Goal: Information Seeking & Learning: Learn about a topic

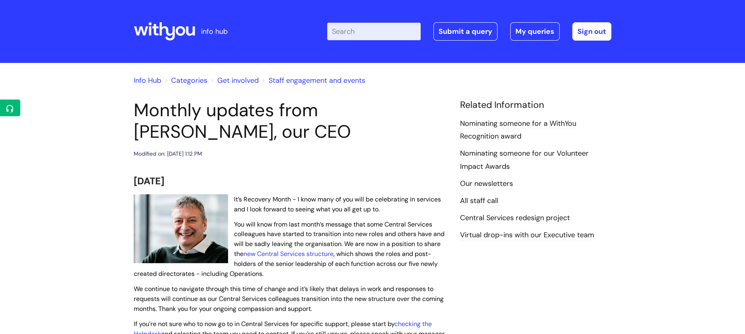
scroll to position [106, 0]
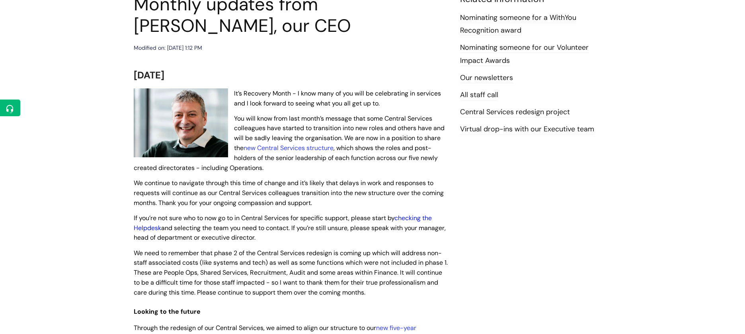
click at [144, 229] on link "checking the Helpdesk" at bounding box center [283, 223] width 298 height 18
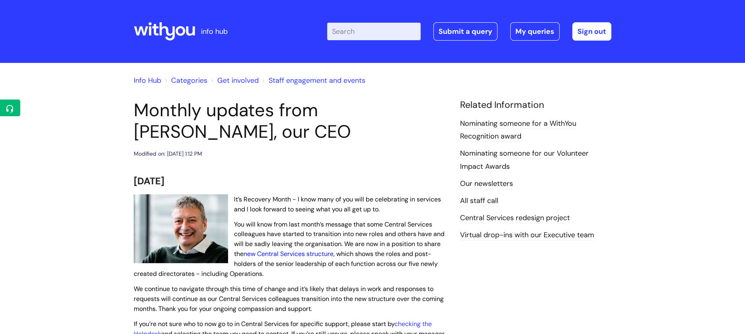
click at [279, 256] on link "new Central Services structure" at bounding box center [289, 254] width 90 height 8
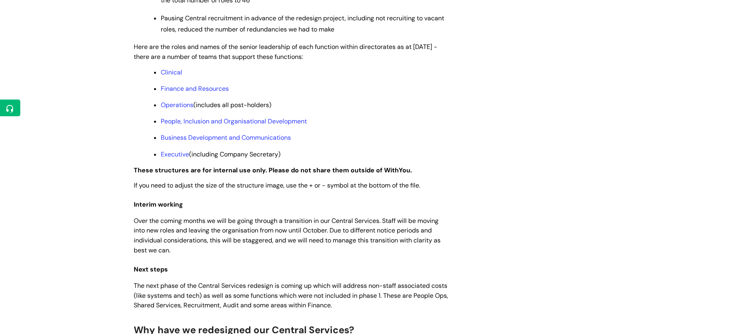
scroll to position [424, 0]
